Goal: Navigation & Orientation: Find specific page/section

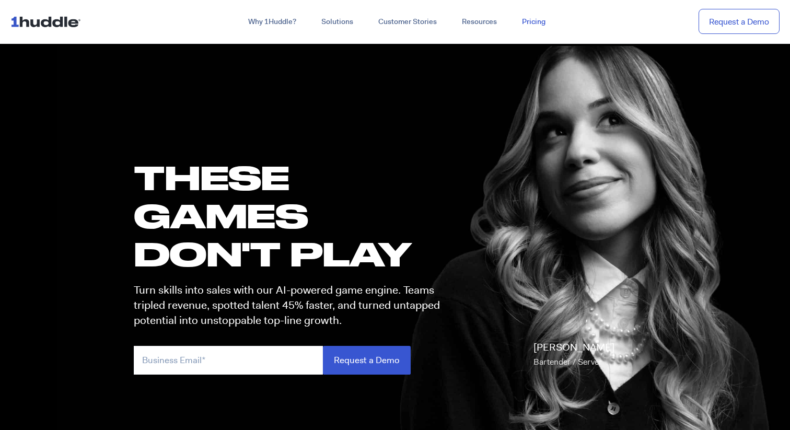
click at [532, 21] on link "Pricing" at bounding box center [534, 22] width 49 height 19
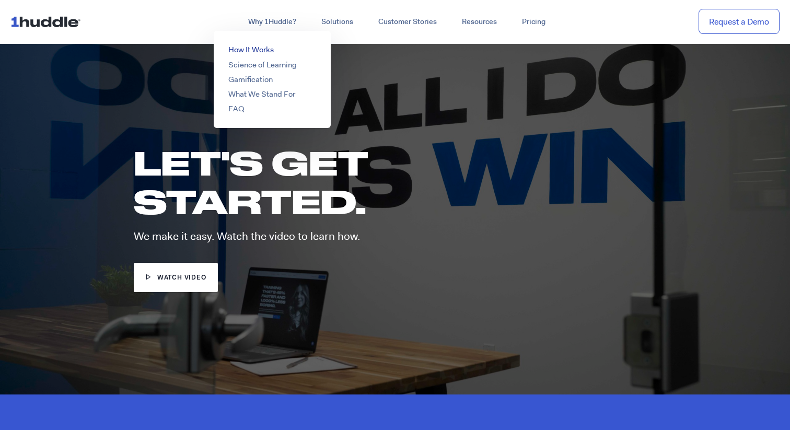
click at [263, 51] on link "How It Works" at bounding box center [250, 49] width 45 height 10
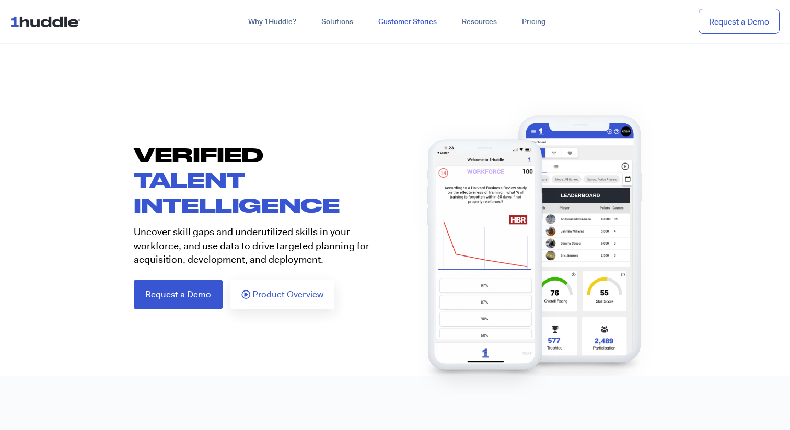
click at [388, 19] on link "Customer Stories" at bounding box center [408, 22] width 84 height 19
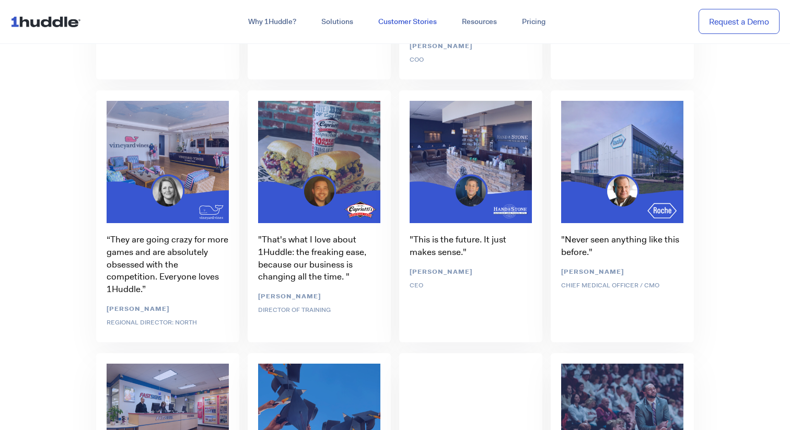
scroll to position [3090, 0]
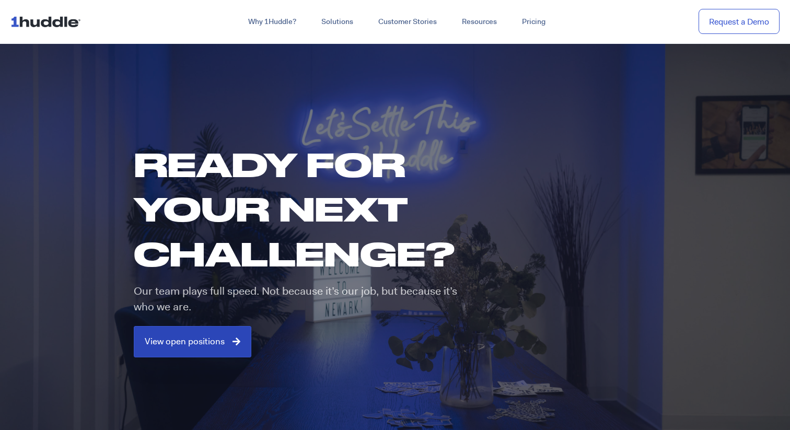
click at [228, 329] on link "View open positions" at bounding box center [193, 341] width 118 height 31
click at [177, 339] on span "View open positions" at bounding box center [185, 341] width 80 height 9
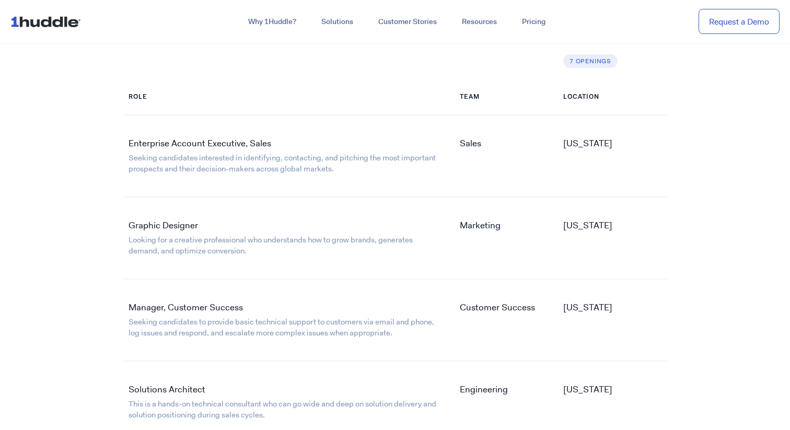
scroll to position [1717, 0]
click at [179, 241] on link "Looking for a creative professional who understands how to grow brands, generat…" at bounding box center [271, 244] width 284 height 21
